Goal: Information Seeking & Learning: Learn about a topic

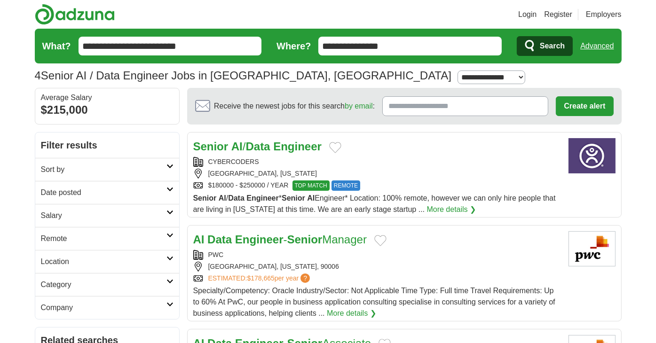
click at [270, 143] on strong "Data" at bounding box center [258, 146] width 24 height 13
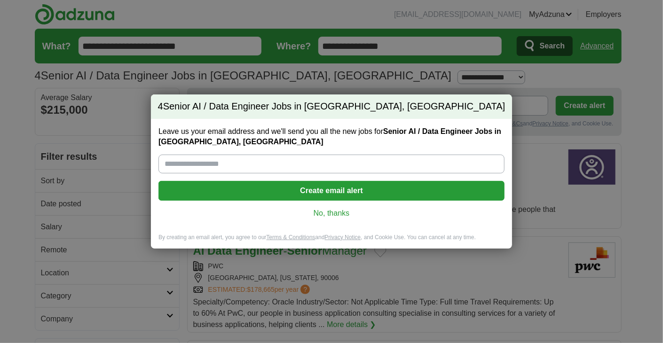
click at [335, 214] on link "No, thanks" at bounding box center [331, 213] width 331 height 10
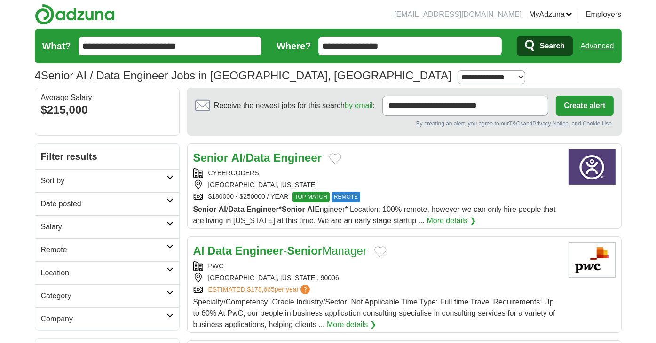
click at [254, 156] on strong "Data" at bounding box center [258, 157] width 24 height 13
